Goal: Ask a question: Seek information or help from site administrators or community

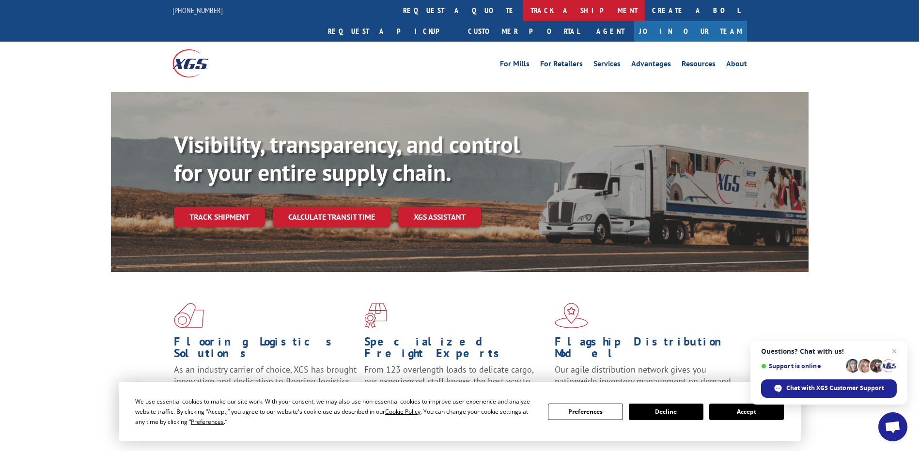
click at [523, 11] on link "track a shipment" at bounding box center [584, 10] width 122 height 21
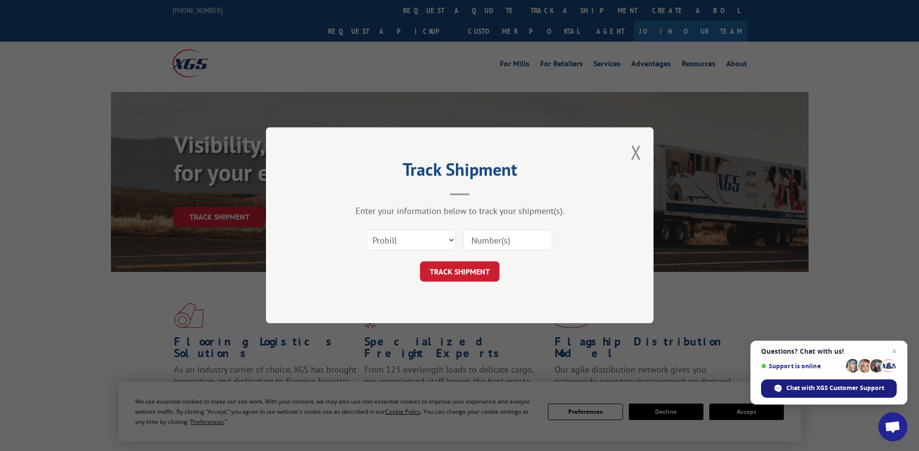
click at [836, 388] on span "Chat with XGS Customer Support" at bounding box center [835, 388] width 98 height 9
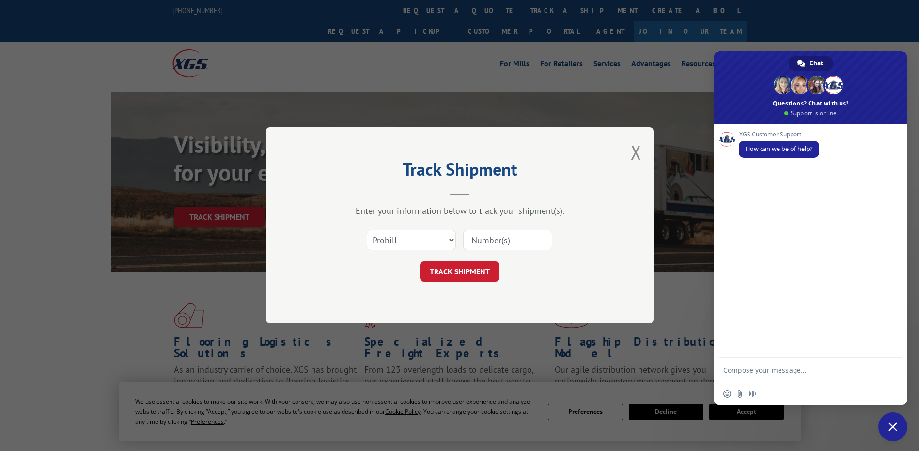
click at [764, 372] on textarea "Compose your message..." at bounding box center [799, 374] width 153 height 17
type textarea "hello"
click at [762, 374] on textarea "Compose your message..." at bounding box center [799, 372] width 153 height 9
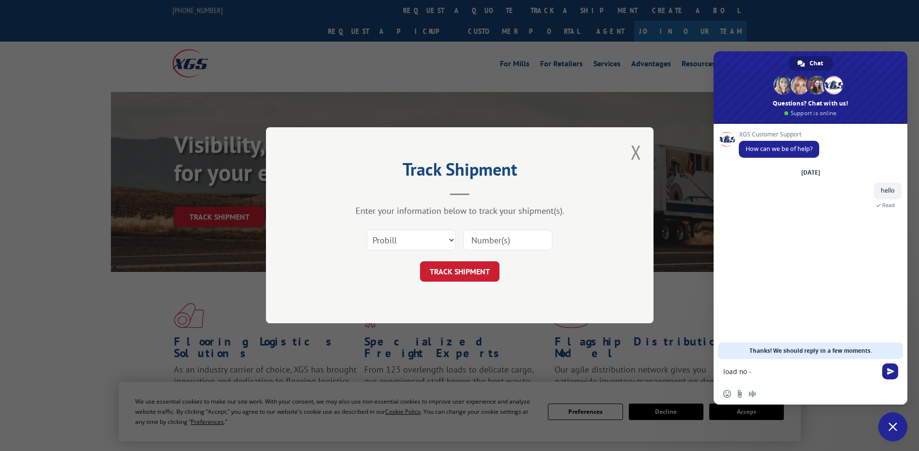
paste textarea "529913205"
type textarea "load no -529913205"
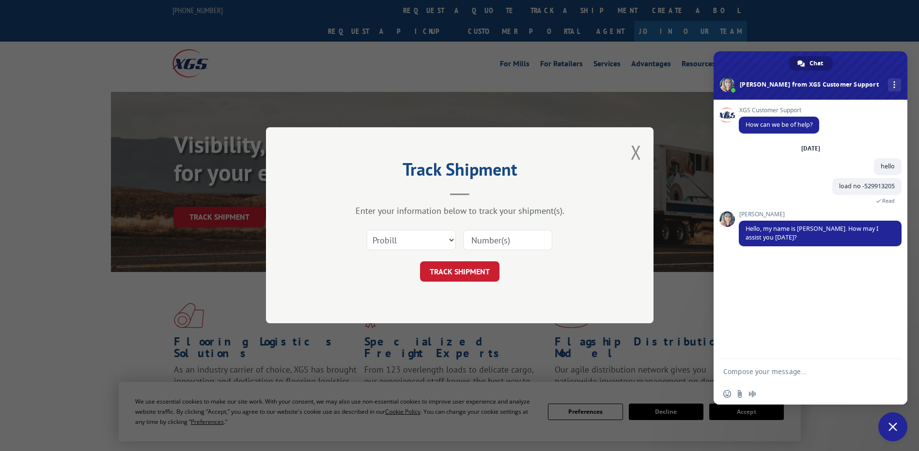
type textarea "3"
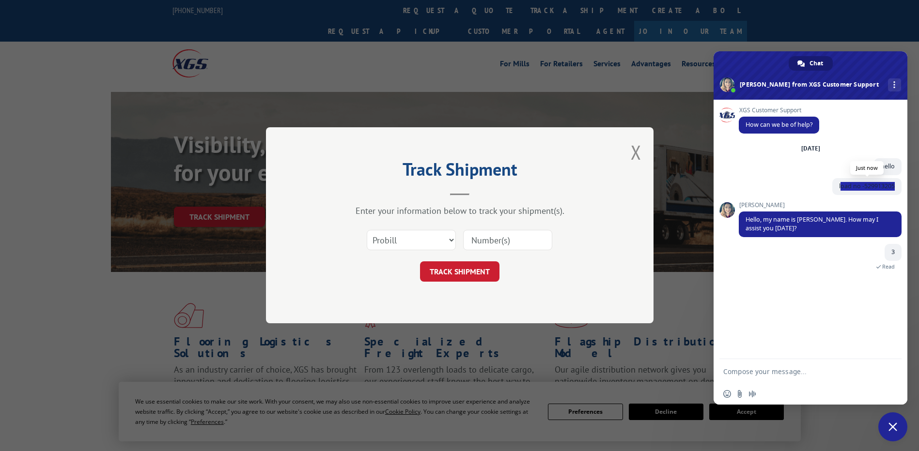
drag, startPoint x: 896, startPoint y: 185, endPoint x: 840, endPoint y: 190, distance: 56.4
click at [840, 190] on span "load no -529913205" at bounding box center [866, 186] width 69 height 17
copy span "oad no -529913205"
click at [741, 370] on textarea "Compose your message..." at bounding box center [799, 372] width 153 height 9
paste textarea "oad no -529913205"
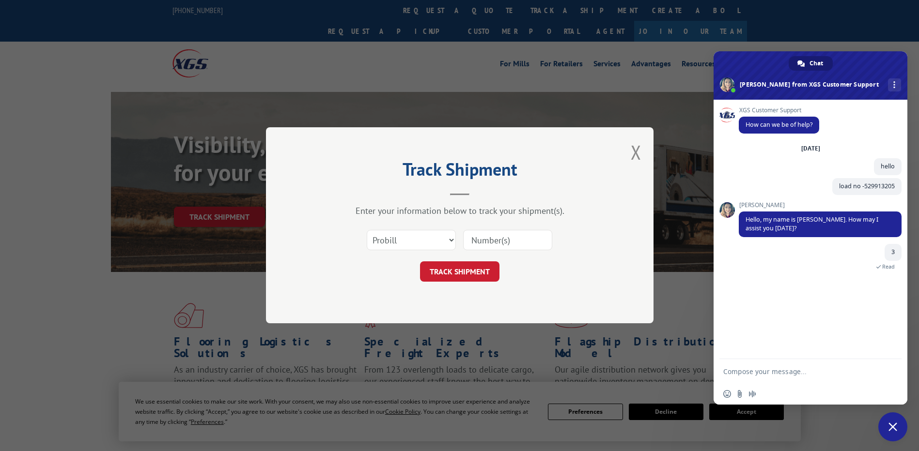
type textarea "oad no -529913205"
click at [753, 375] on textarea "Compose your message..." at bounding box center [799, 372] width 153 height 9
paste textarea "DeMarini Sports"
type textarea "pick up -DeMarini Sports"
click at [755, 375] on textarea "Compose your message..." at bounding box center [799, 372] width 153 height 9
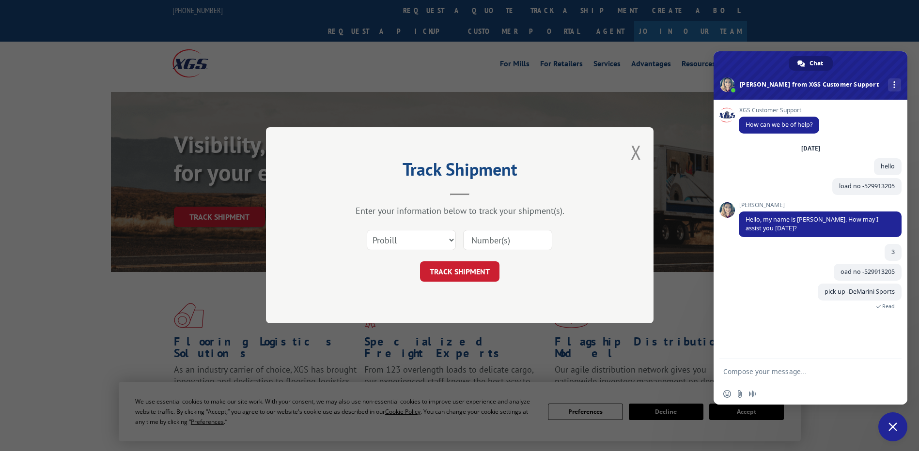
paste textarea "DeMarini Sports"
type textarea "DeMarini Sports"
click at [769, 376] on textarea "Compose your message..." at bounding box center [799, 372] width 153 height 9
paste textarea "[STREET_ADDRESS]"
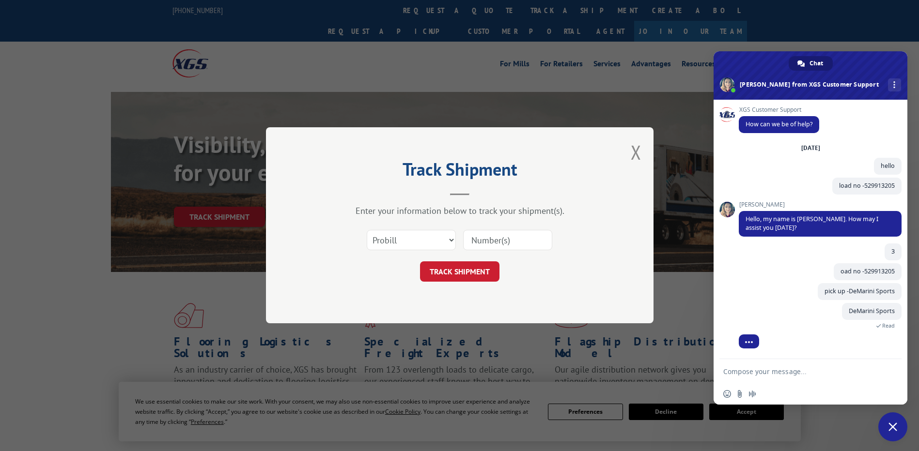
type textarea "[STREET_ADDRESS]"
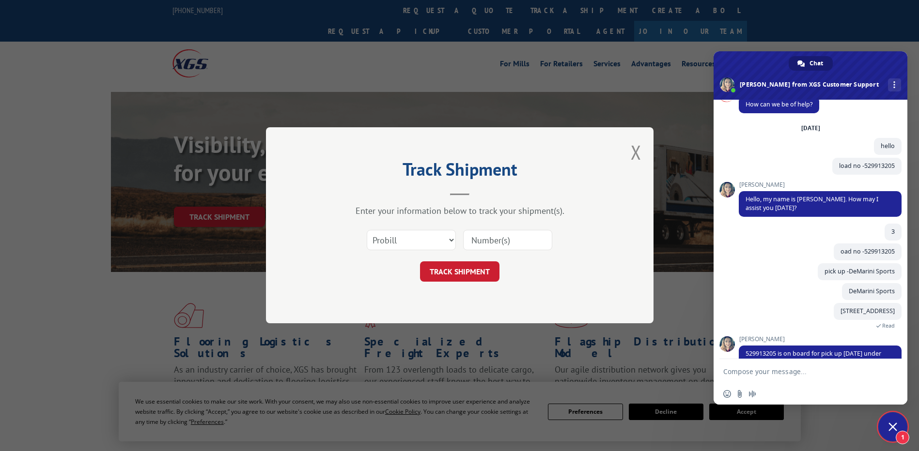
scroll to position [44, 0]
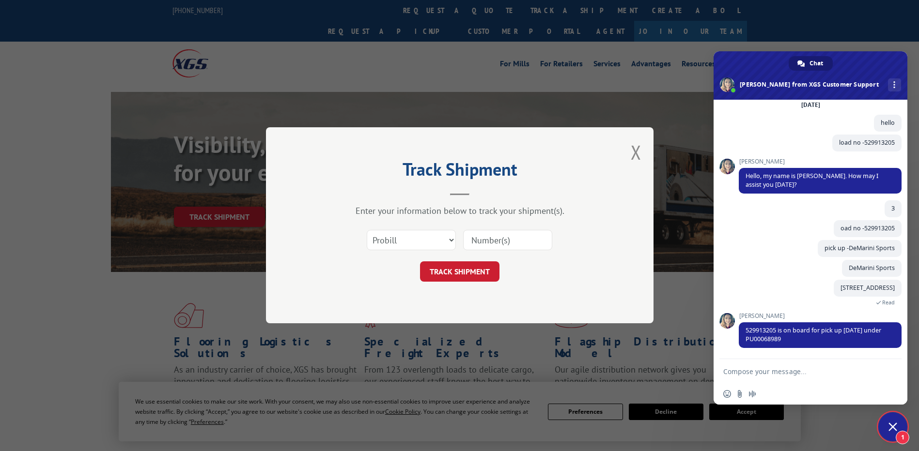
click at [743, 373] on textarea "Compose your message..." at bounding box center [799, 372] width 153 height 9
type textarea "why it was nit picked up [DATE]"
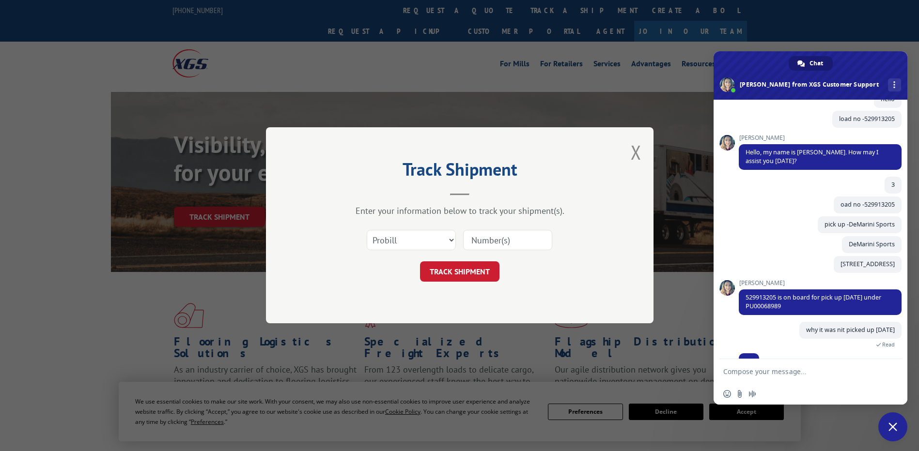
scroll to position [86, 0]
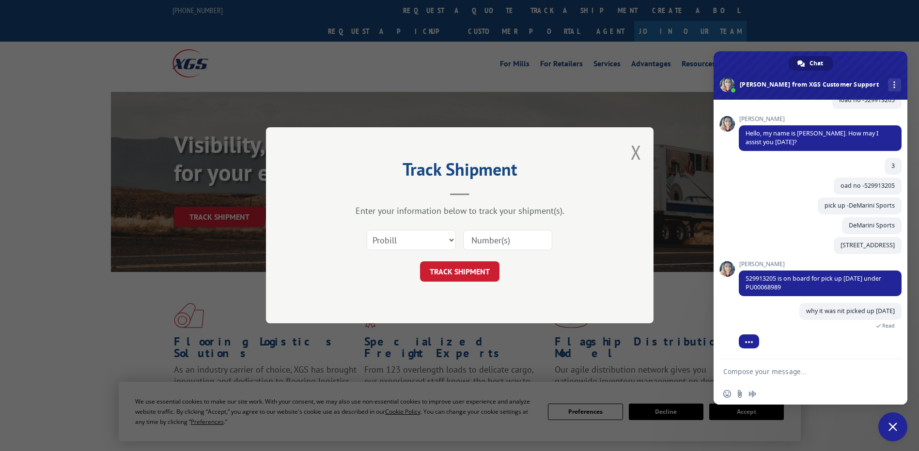
click at [755, 372] on textarea "Compose your message..." at bounding box center [799, 372] width 153 height 9
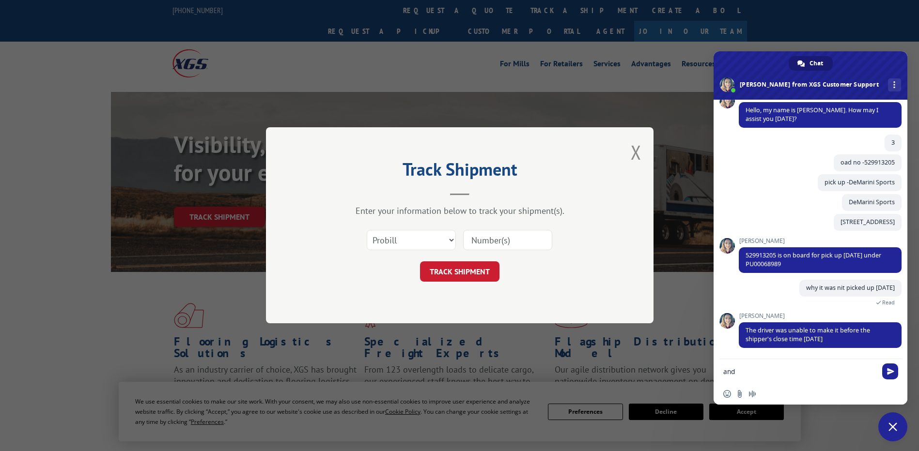
paste textarea "530074626"
click at [736, 374] on textarea "and 530074626" at bounding box center [799, 372] width 153 height 9
type textarea "and what about 530074626"
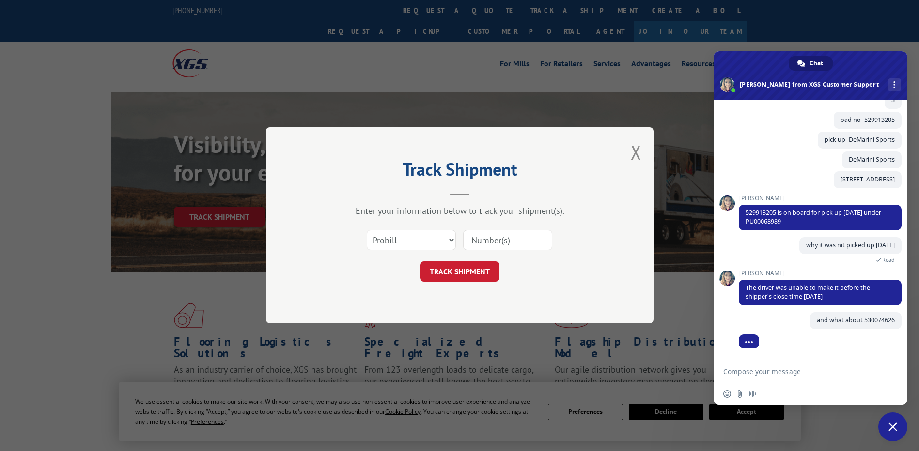
scroll to position [152, 0]
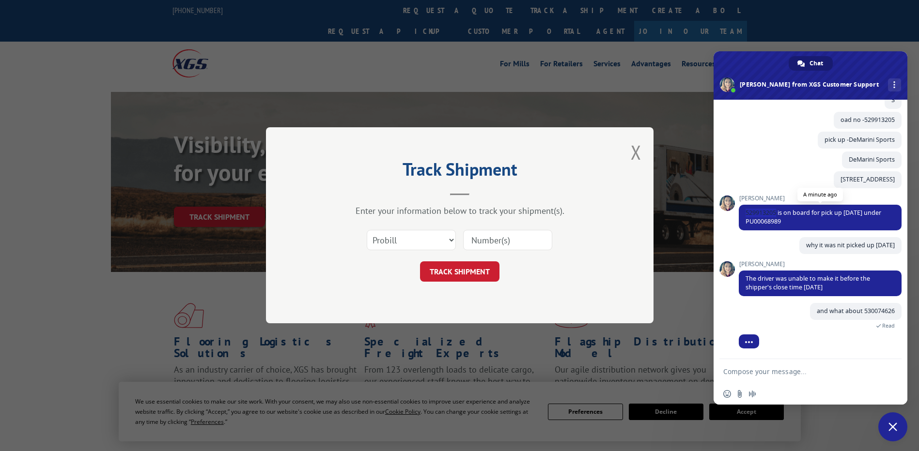
drag, startPoint x: 776, startPoint y: 216, endPoint x: 746, endPoint y: 212, distance: 30.3
click at [746, 212] on span "529913205 is on board for pick up [DATE] under PU00068989" at bounding box center [813, 217] width 136 height 17
copy span "529913205"
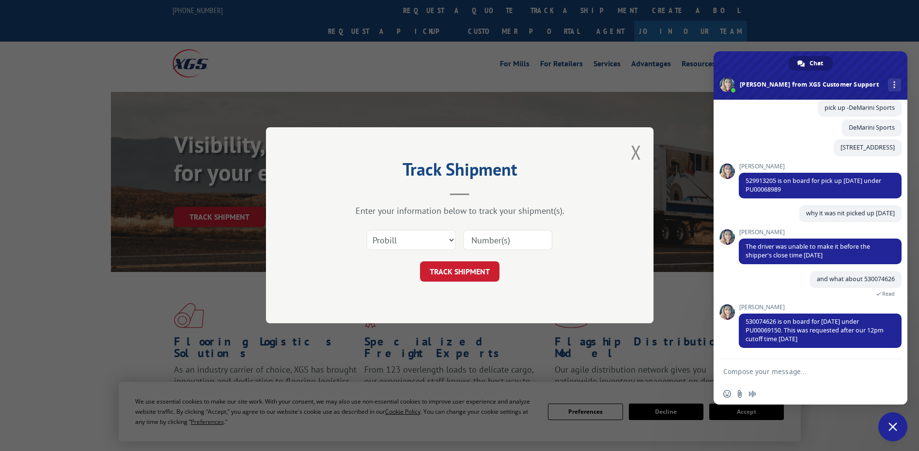
click at [782, 370] on textarea "Compose your message..." at bounding box center [799, 372] width 153 height 9
type textarea "ok"
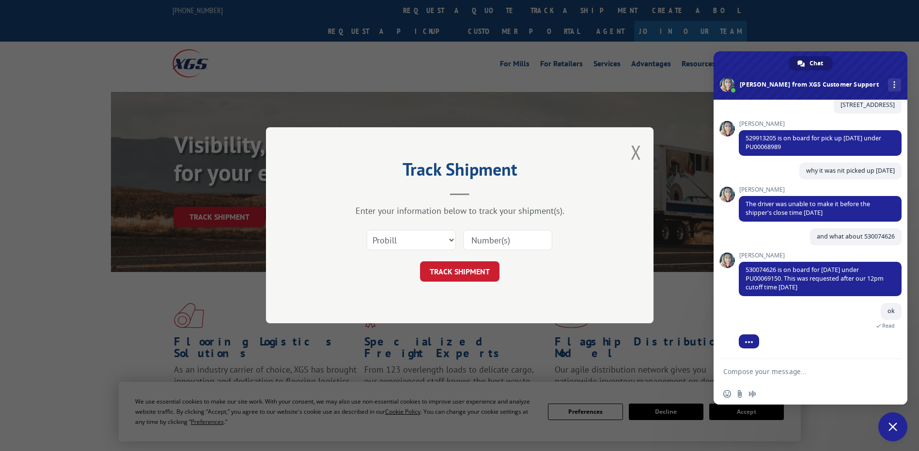
scroll to position [250, 0]
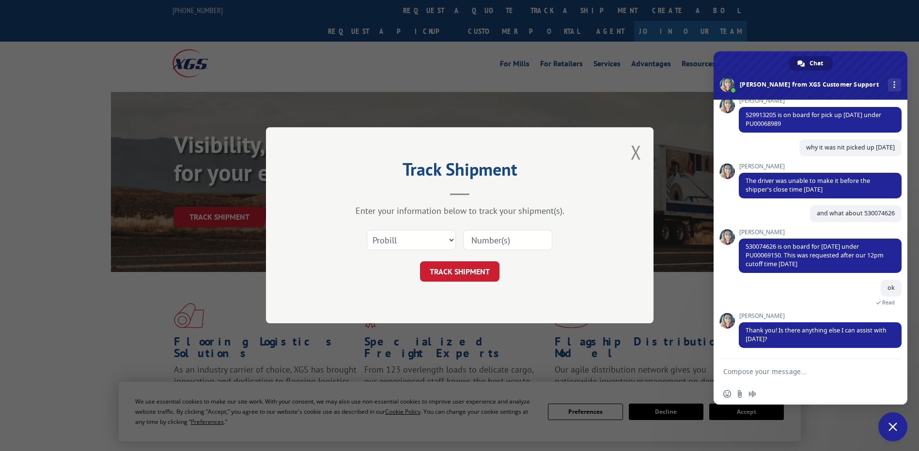
click at [786, 373] on textarea "Compose your message..." at bounding box center [799, 372] width 153 height 9
type textarea "no"
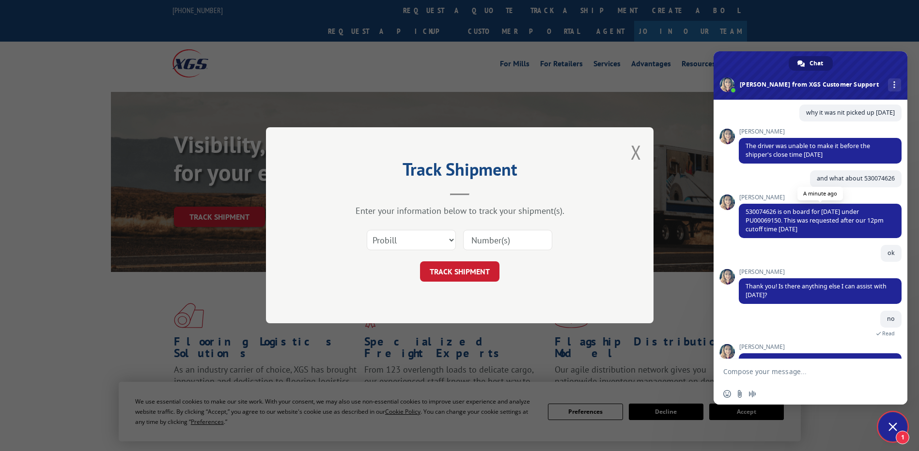
scroll to position [236, 0]
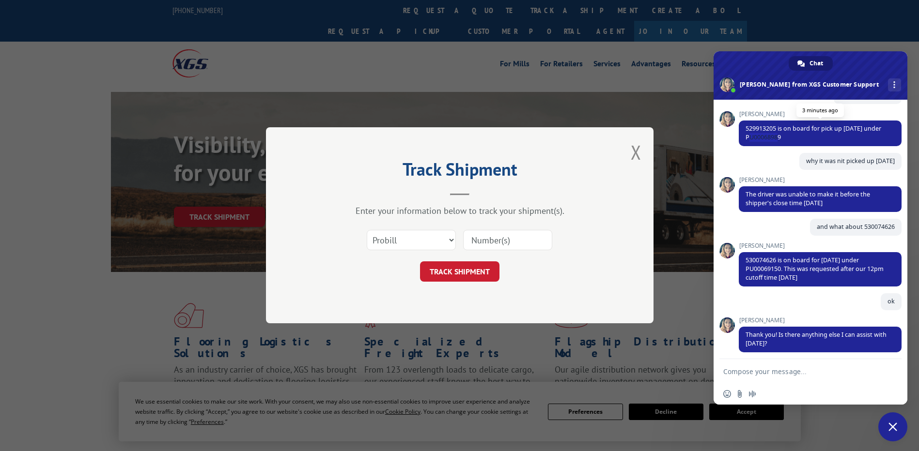
drag, startPoint x: 782, startPoint y: 139, endPoint x: 754, endPoint y: 138, distance: 28.1
click at [754, 138] on span "529913205 is on board for pick up [DATE] under PU00068989" at bounding box center [820, 134] width 163 height 26
copy span "00068989"
drag, startPoint x: 836, startPoint y: 206, endPoint x: 746, endPoint y: 196, distance: 90.7
click at [746, 196] on span "The driver was unable to make it before the shipper's close time [DATE]" at bounding box center [820, 199] width 163 height 26
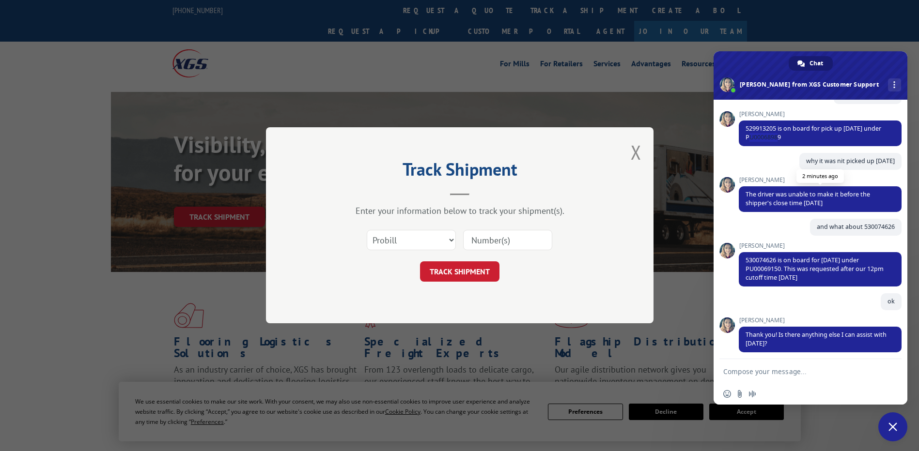
copy span "The driver was unable to make it before the shipper's close time [DATE]"
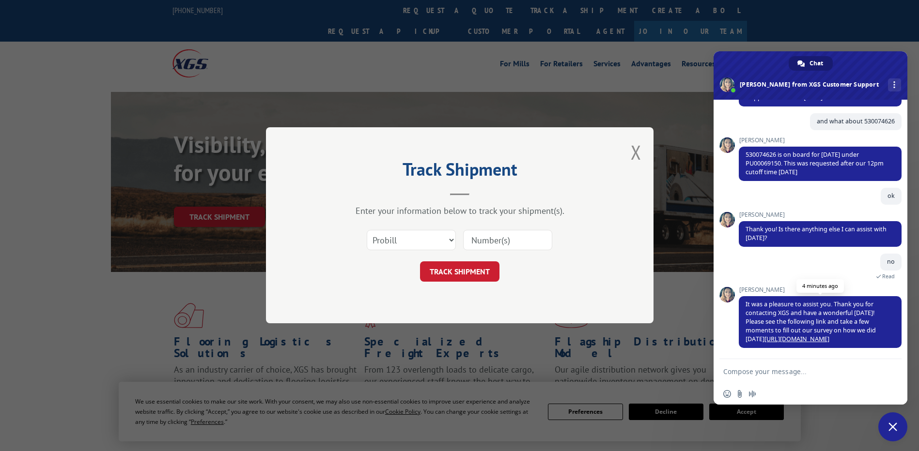
scroll to position [293, 0]
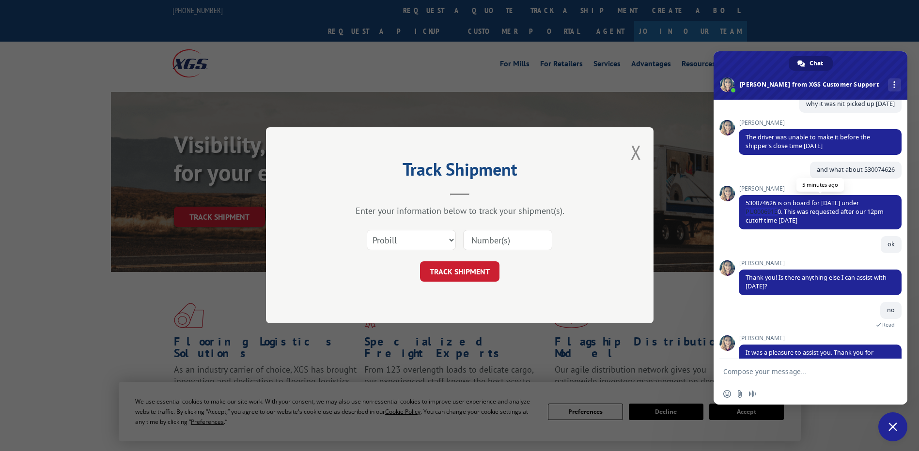
drag, startPoint x: 782, startPoint y: 212, endPoint x: 744, endPoint y: 212, distance: 37.8
click at [744, 212] on span "530074626 is on board for [DATE] under PU00069150. This was requested after our…" at bounding box center [820, 212] width 163 height 34
copy span "PU00069150"
click at [799, 210] on span "530074626 is on board for [DATE] under PU00069150. This was requested after our…" at bounding box center [814, 212] width 138 height 26
drag, startPoint x: 786, startPoint y: 211, endPoint x: 876, endPoint y: 223, distance: 90.4
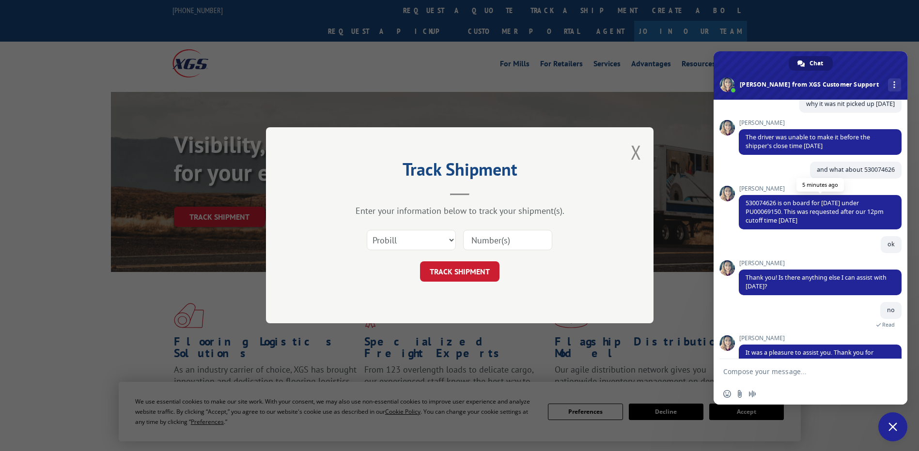
click at [876, 223] on span "530074626 is on board for [DATE] under PU00069150. This was requested after our…" at bounding box center [820, 212] width 163 height 34
copy span "This was requested after our 12pm cutoff time [DATE]"
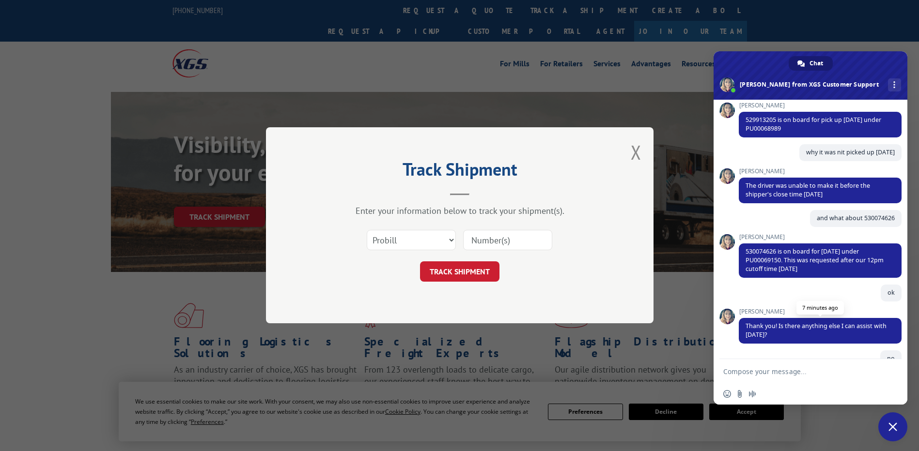
scroll to position [197, 0]
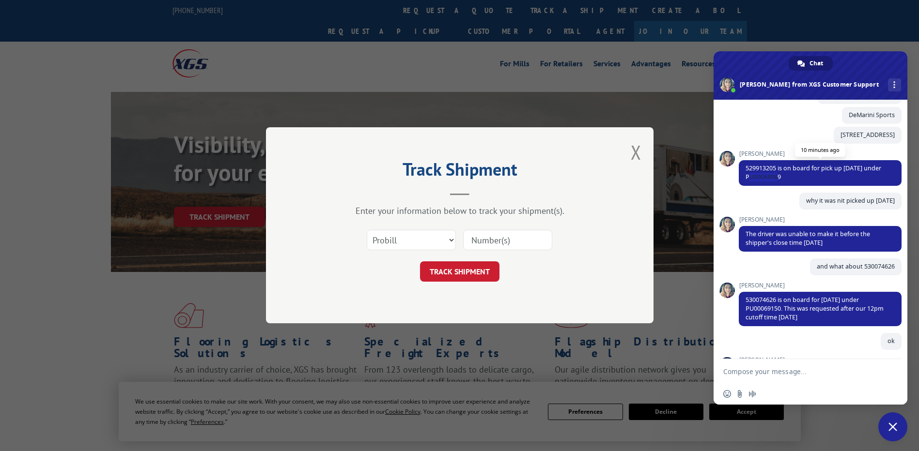
drag, startPoint x: 782, startPoint y: 176, endPoint x: 755, endPoint y: 175, distance: 27.6
click at [755, 175] on span "529913205 is on board for pick up [DATE] under PU00068989" at bounding box center [820, 173] width 163 height 26
copy span "00068989"
